Goal: Check status: Check status

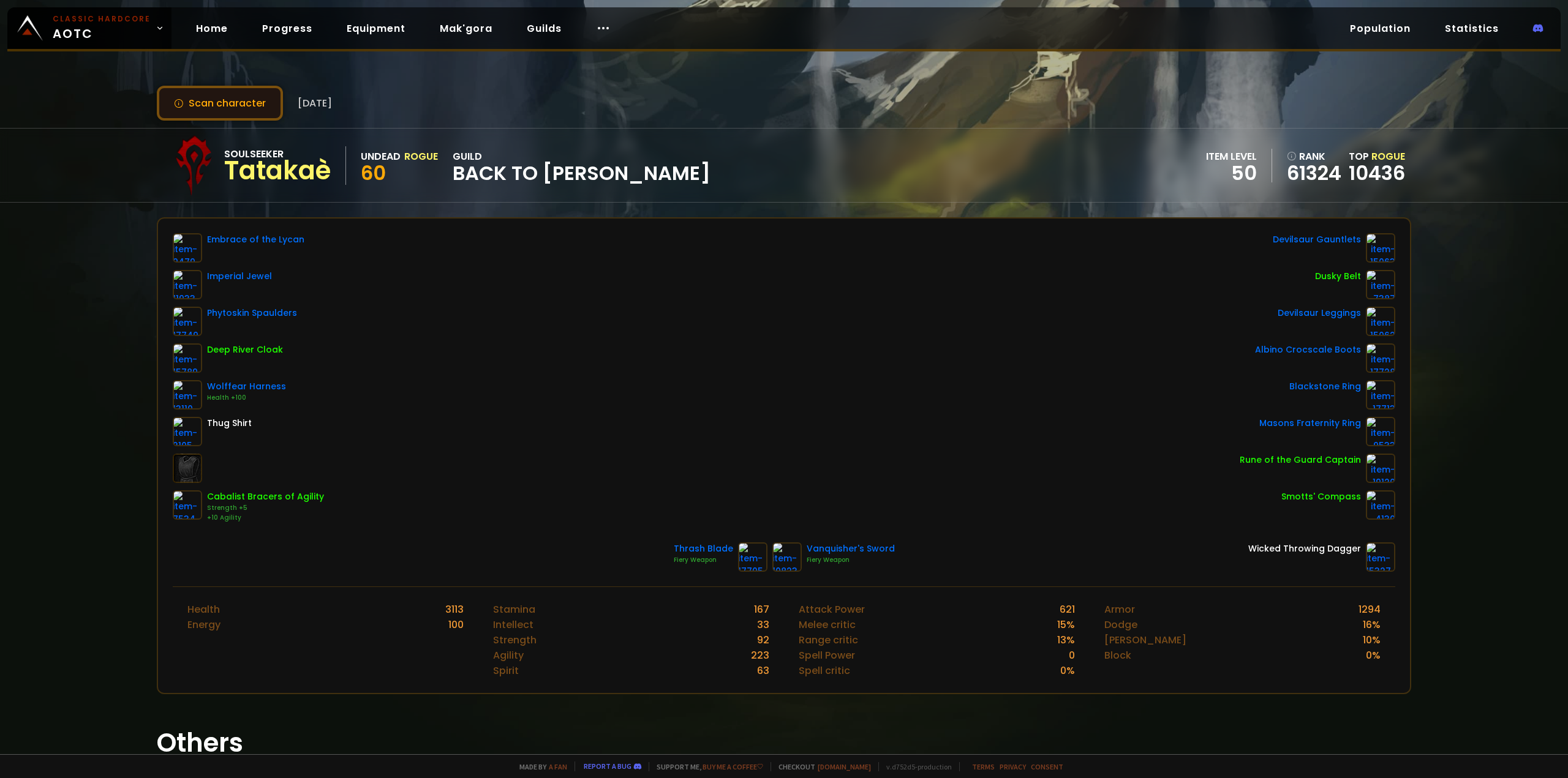
click at [199, 103] on button "Scan character" at bounding box center [219, 102] width 126 height 34
click at [76, 29] on span "Classic Hardcore AOTC" at bounding box center [102, 29] width 98 height 30
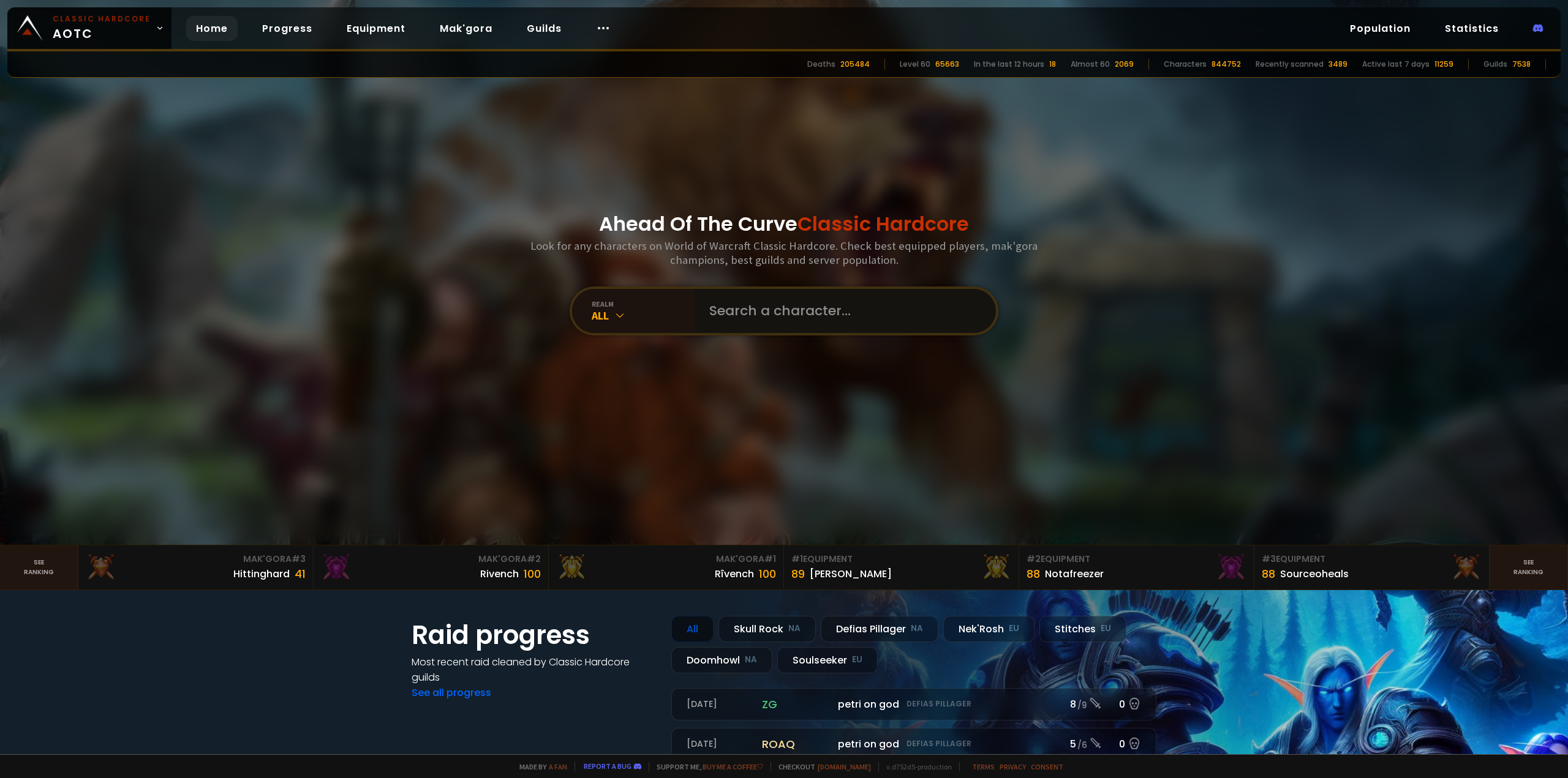
click at [850, 314] on input "text" at bounding box center [842, 311] width 279 height 44
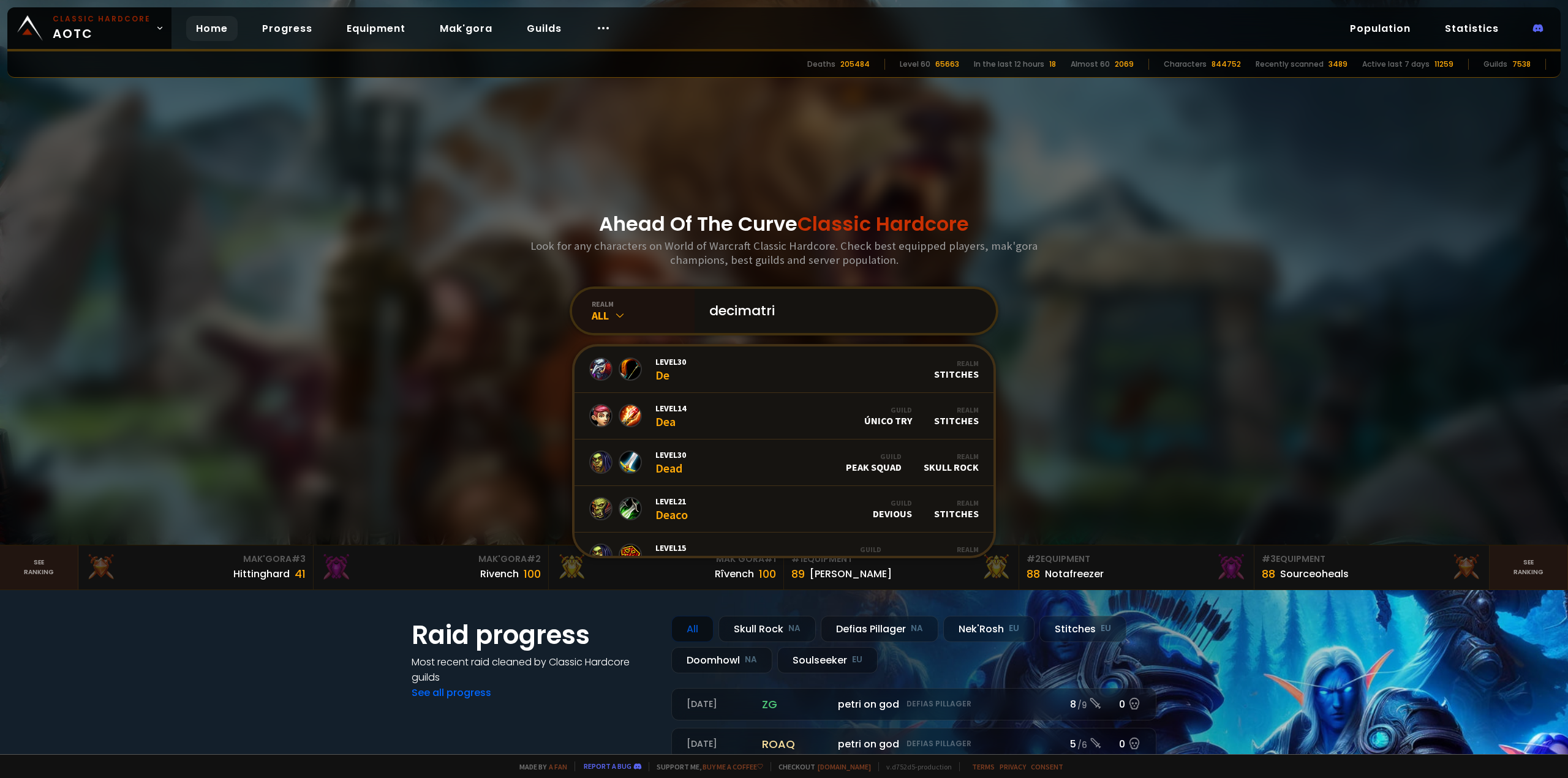
type input "decimatrix"
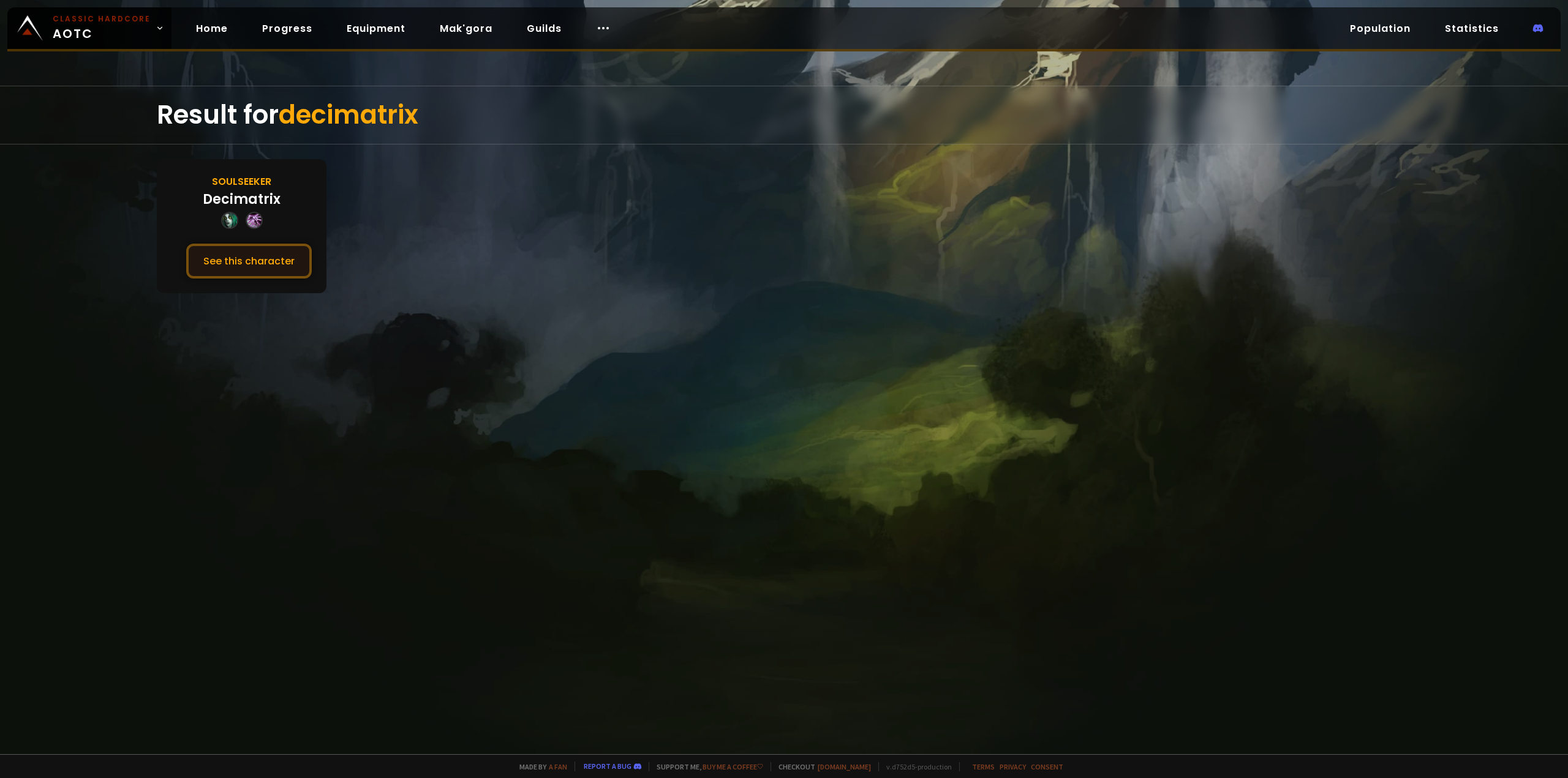
click at [262, 259] on button "See this character" at bounding box center [249, 261] width 126 height 34
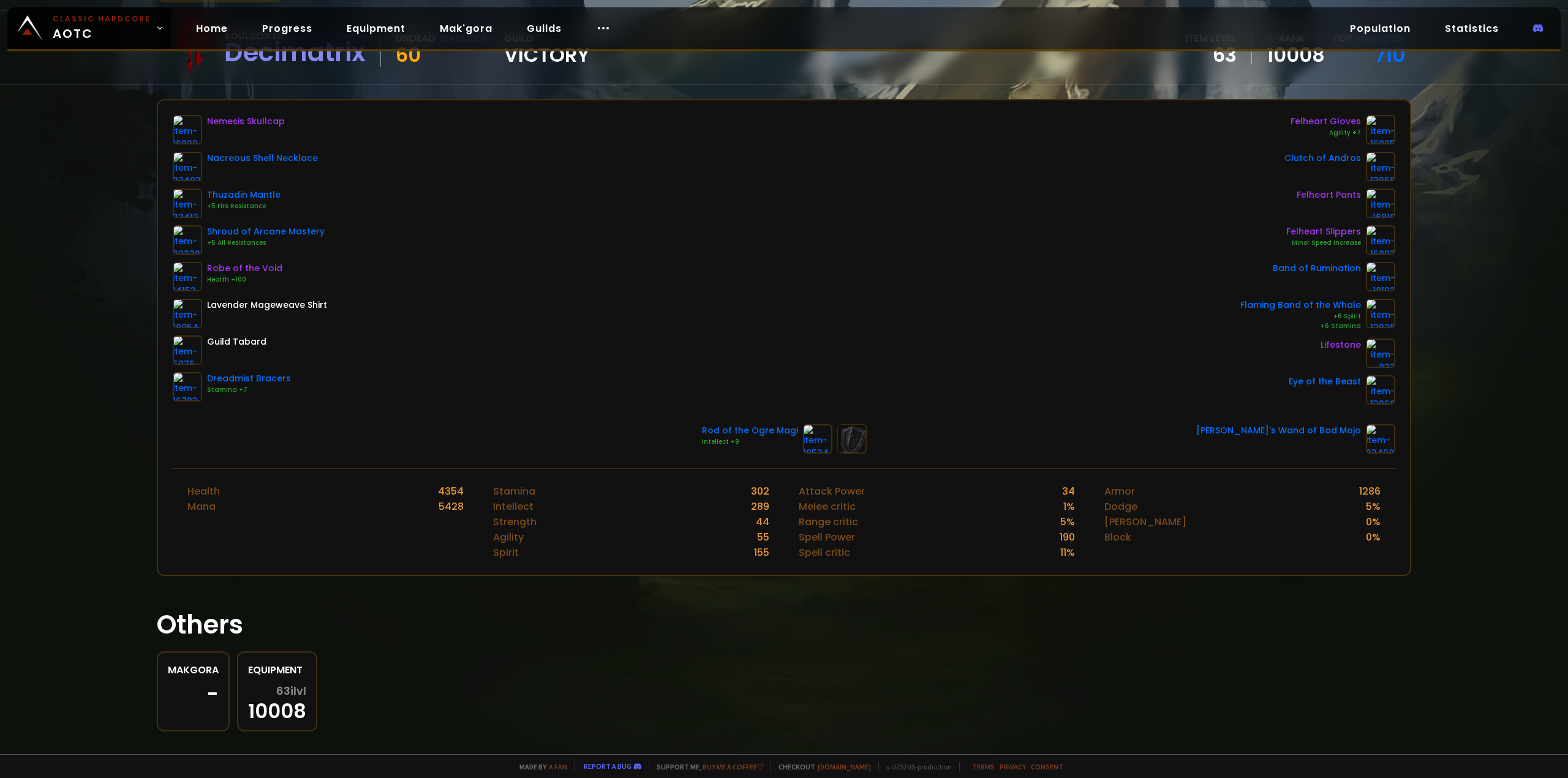
scroll to position [135, 0]
